Goal: Transaction & Acquisition: Register for event/course

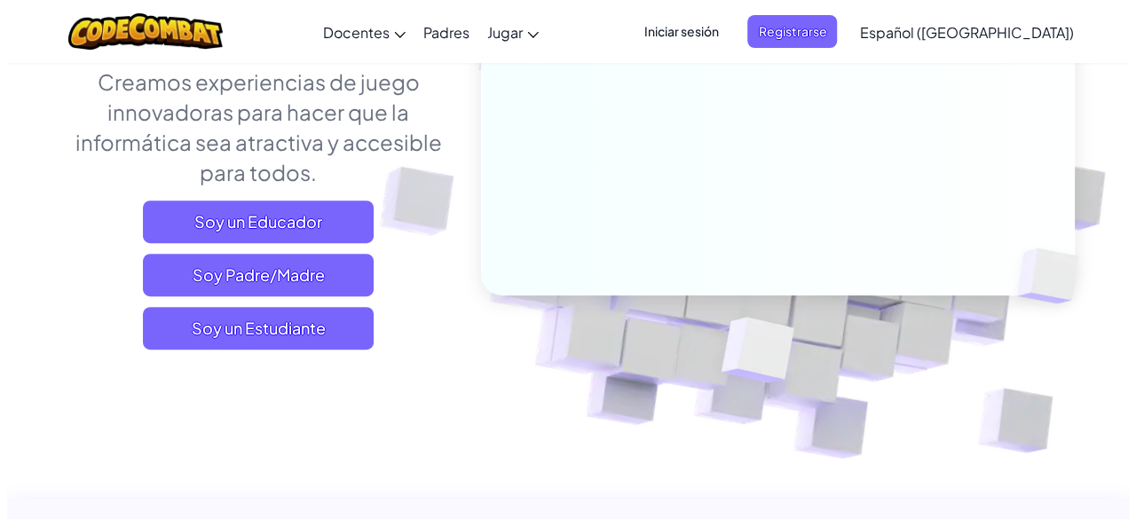
scroll to position [223, 0]
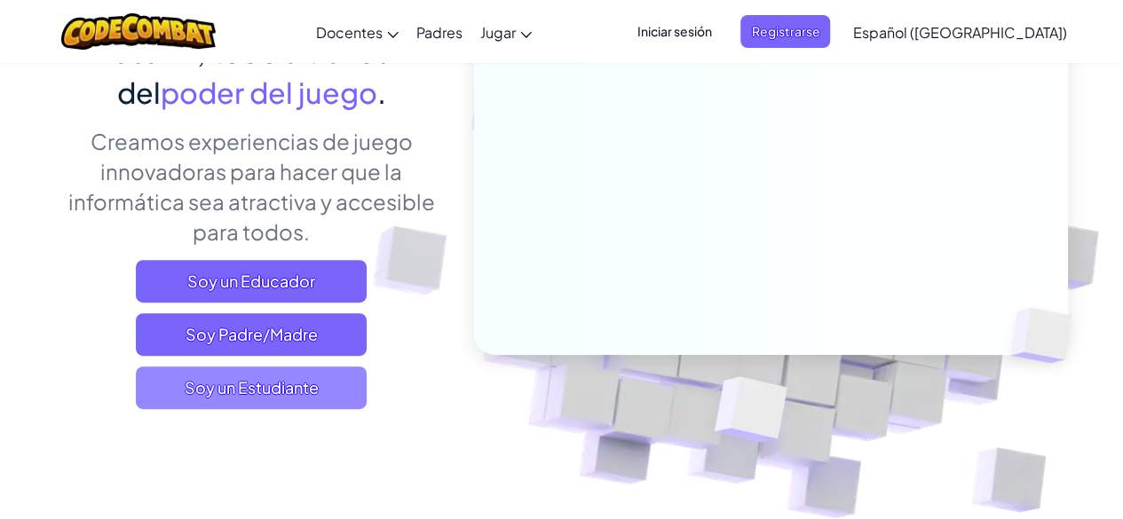
click at [322, 390] on span "Soy un Estudiante" at bounding box center [251, 388] width 231 height 43
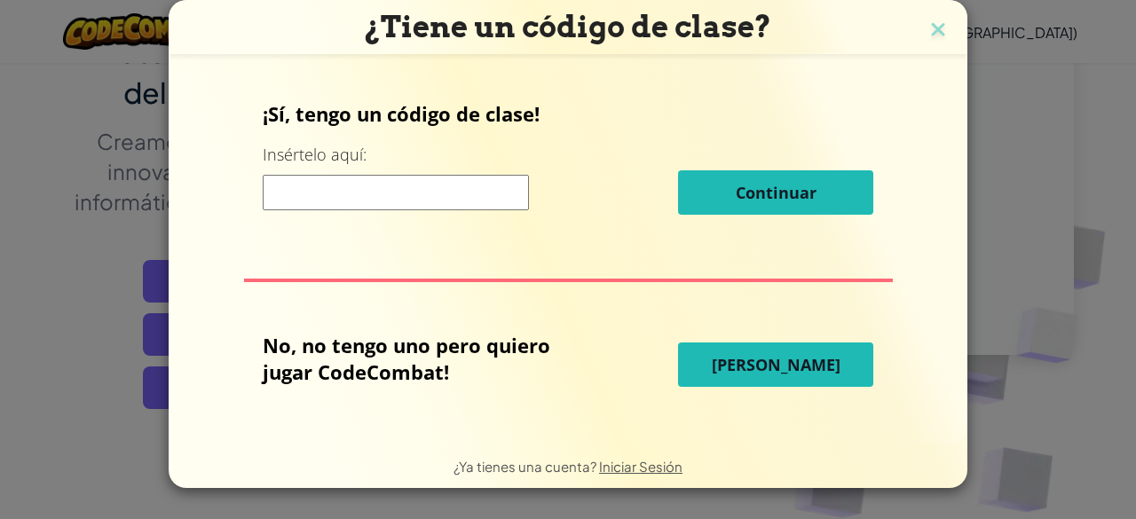
click at [417, 208] on input at bounding box center [396, 193] width 266 height 36
click at [411, 223] on div "¡Sí, tengo un código de clase! Insértelo aquí: Continuar" at bounding box center [568, 164] width 611 height 128
click at [941, 30] on img at bounding box center [938, 31] width 23 height 27
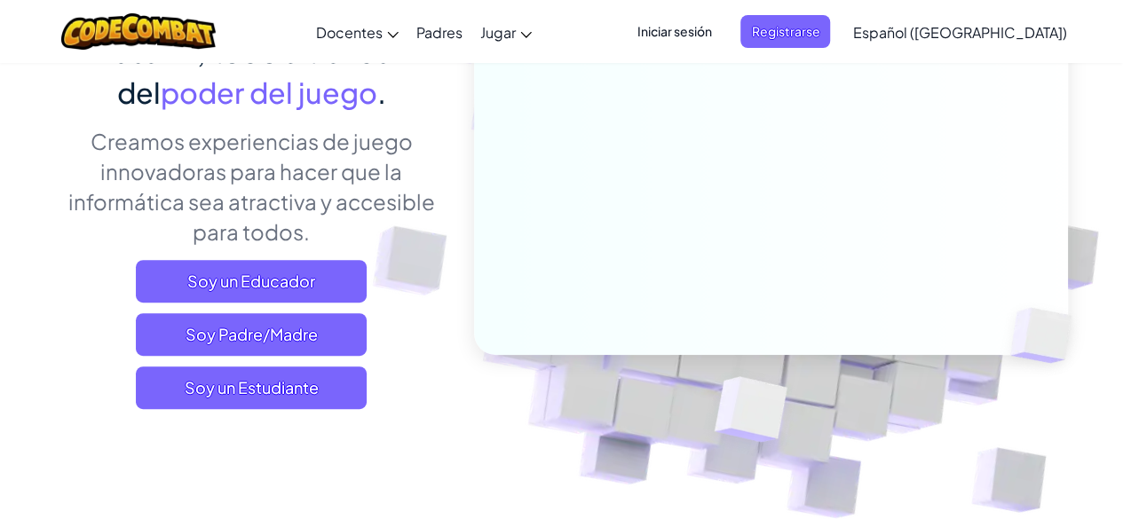
click at [687, 28] on span "Iniciar sesión" at bounding box center [675, 31] width 96 height 33
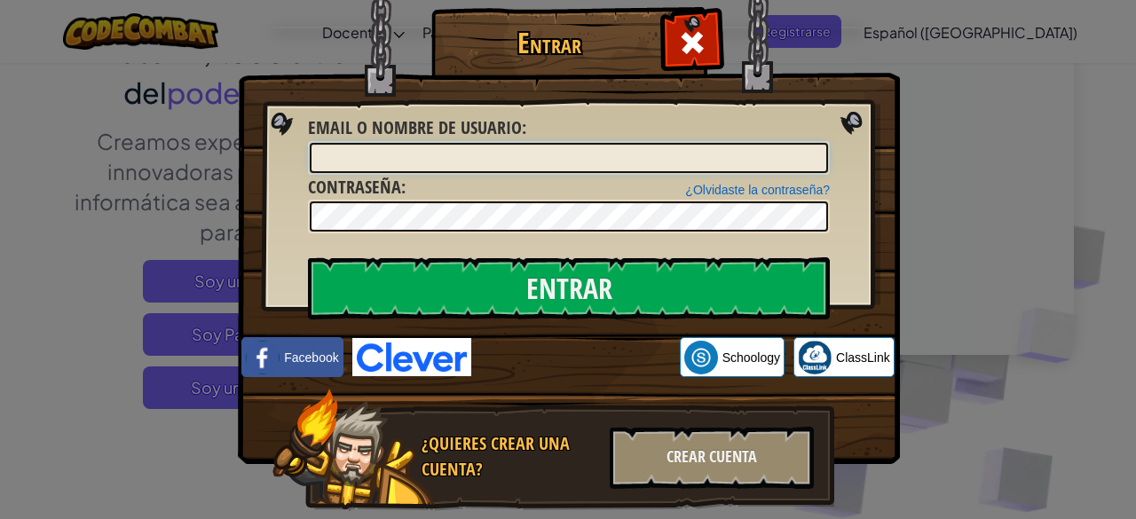
type input "[PERSON_NAME]"
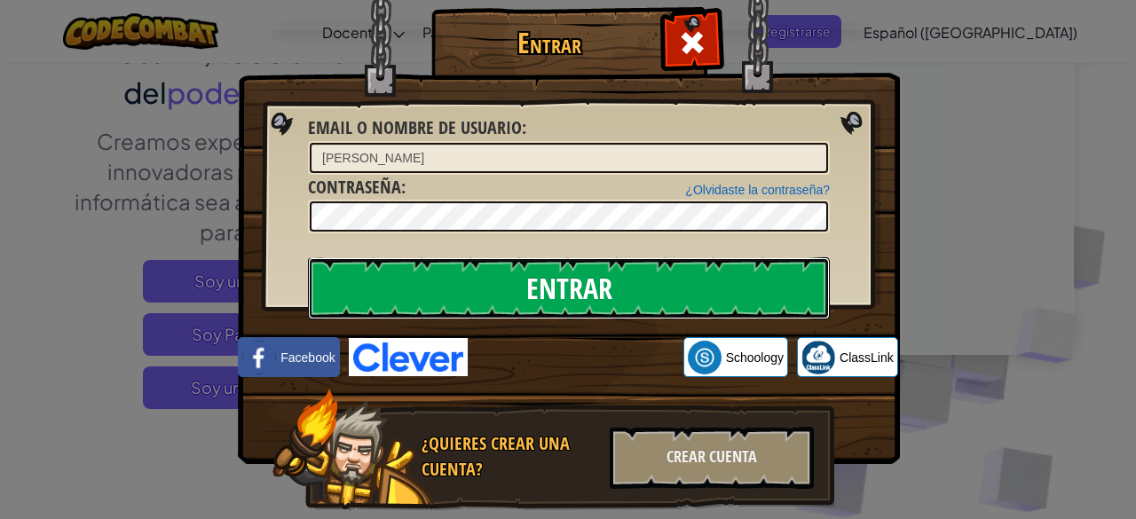
click at [665, 308] on input "Entrar" at bounding box center [569, 288] width 522 height 62
click at [696, 289] on input "Entrar" at bounding box center [569, 288] width 522 height 62
